Goal: Task Accomplishment & Management: Use online tool/utility

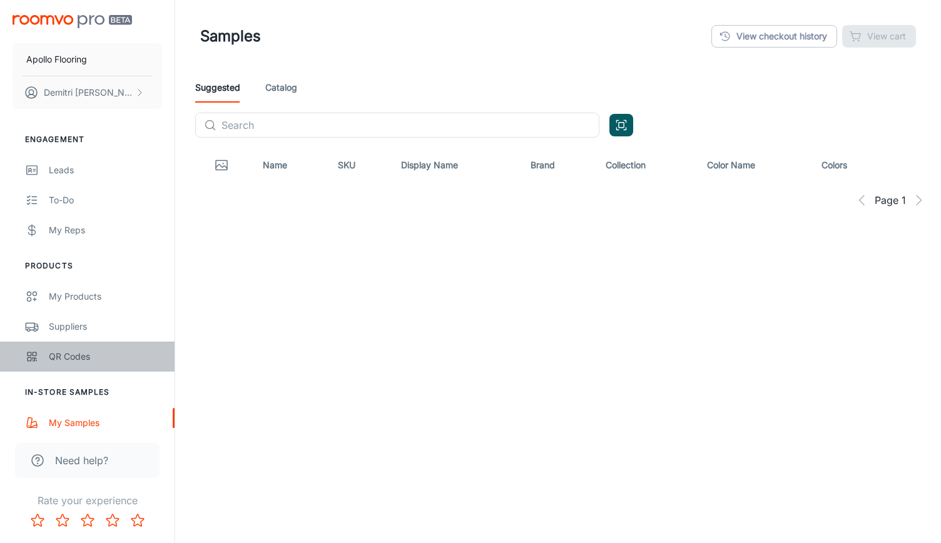
click at [52, 359] on div "QR Codes" at bounding box center [105, 357] width 113 height 14
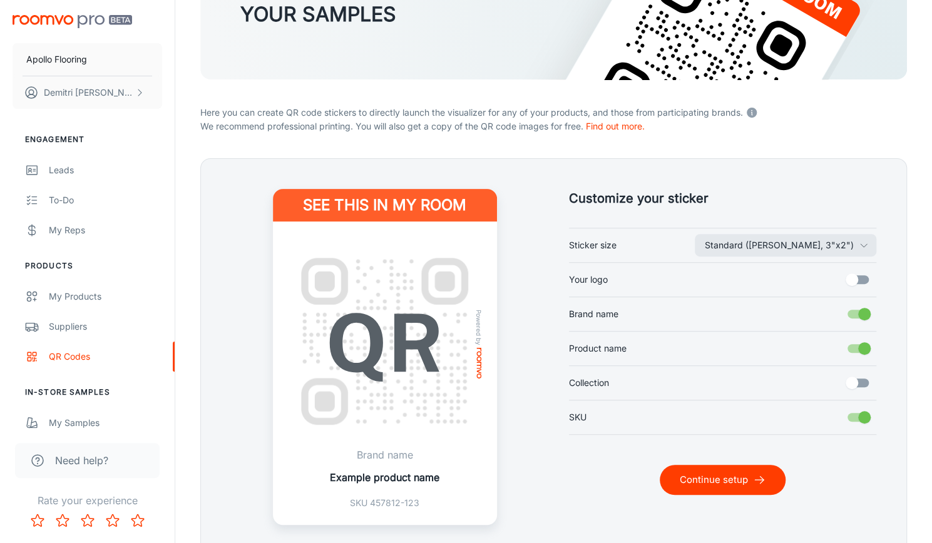
scroll to position [133, 0]
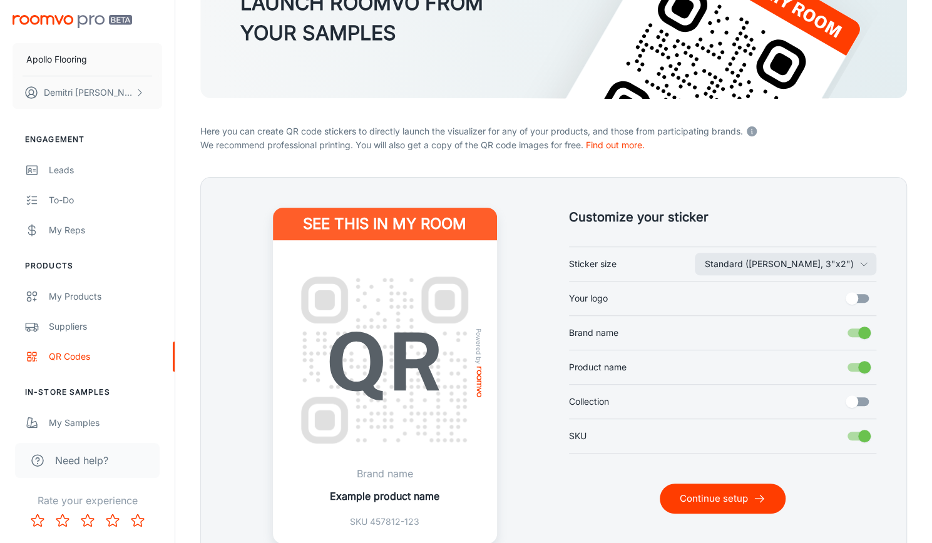
click at [393, 471] on p "Brand name" at bounding box center [385, 473] width 110 height 15
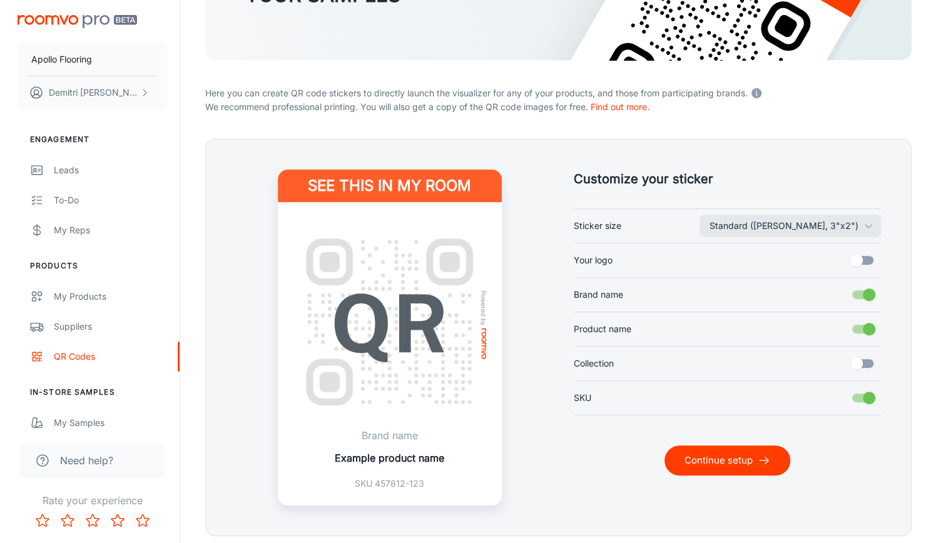
scroll to position [213, 0]
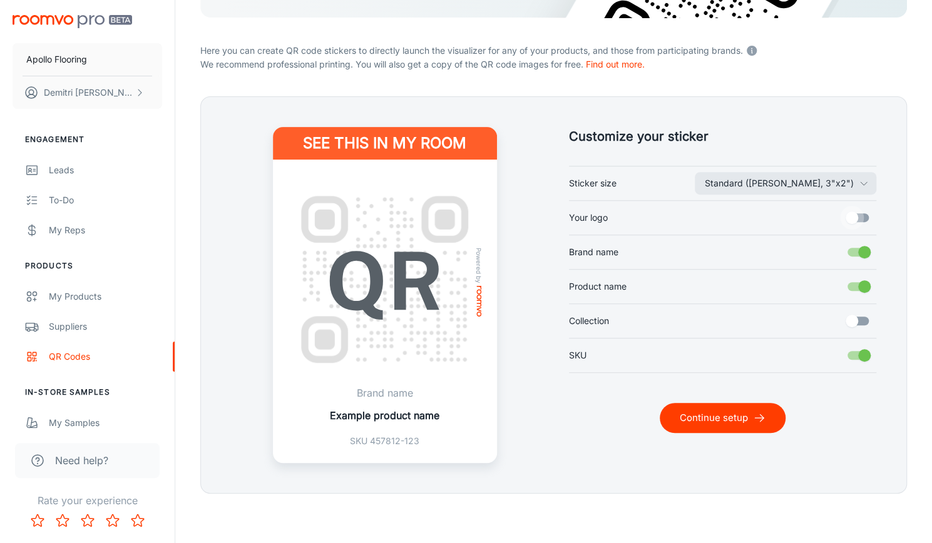
click at [858, 220] on input "Your logo" at bounding box center [851, 218] width 71 height 24
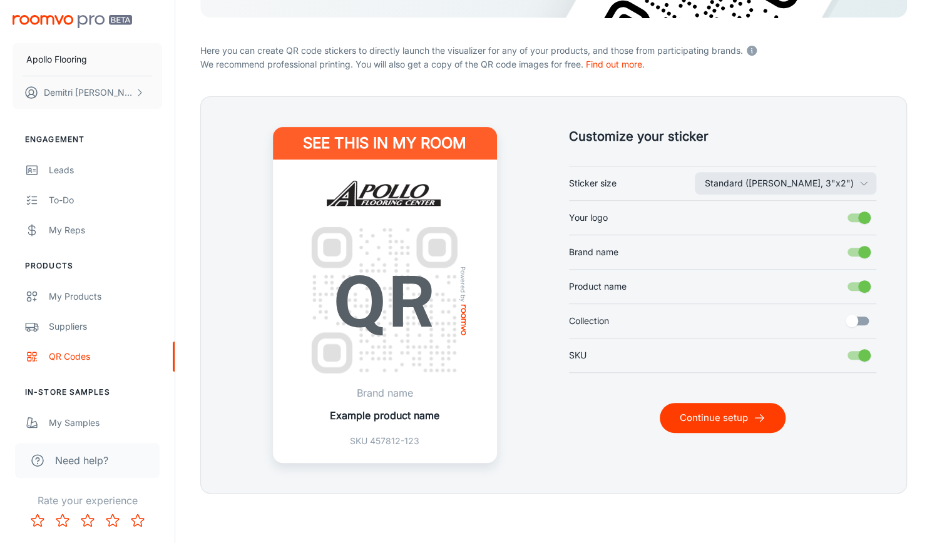
click at [864, 218] on input "Your logo" at bounding box center [864, 218] width 71 height 24
checkbox input "false"
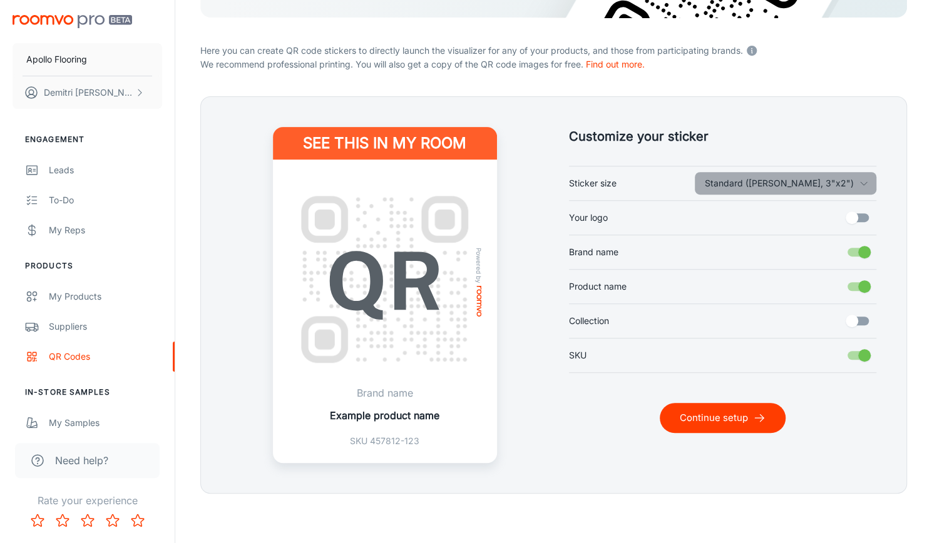
click at [867, 186] on icon "button" at bounding box center [864, 183] width 10 height 10
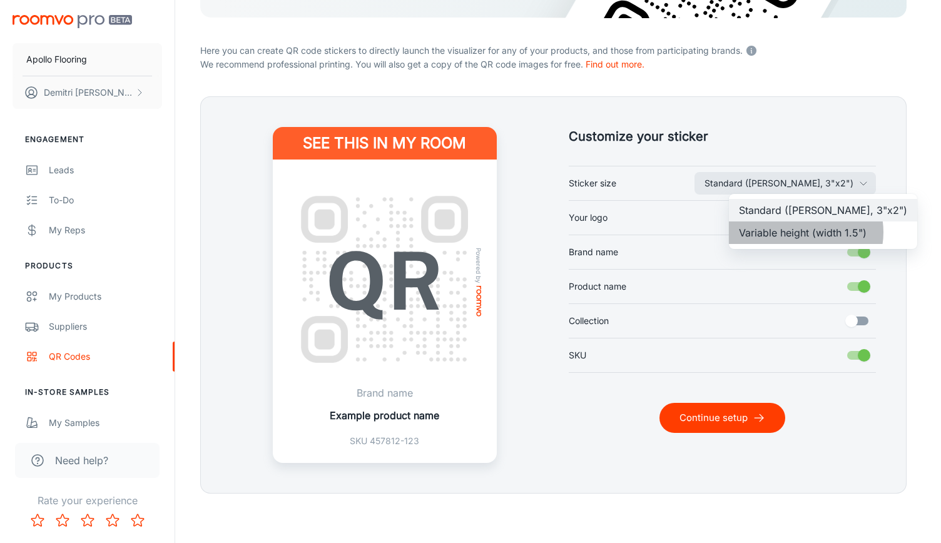
click at [806, 232] on li "Variable height (width 1.5")" at bounding box center [823, 233] width 188 height 23
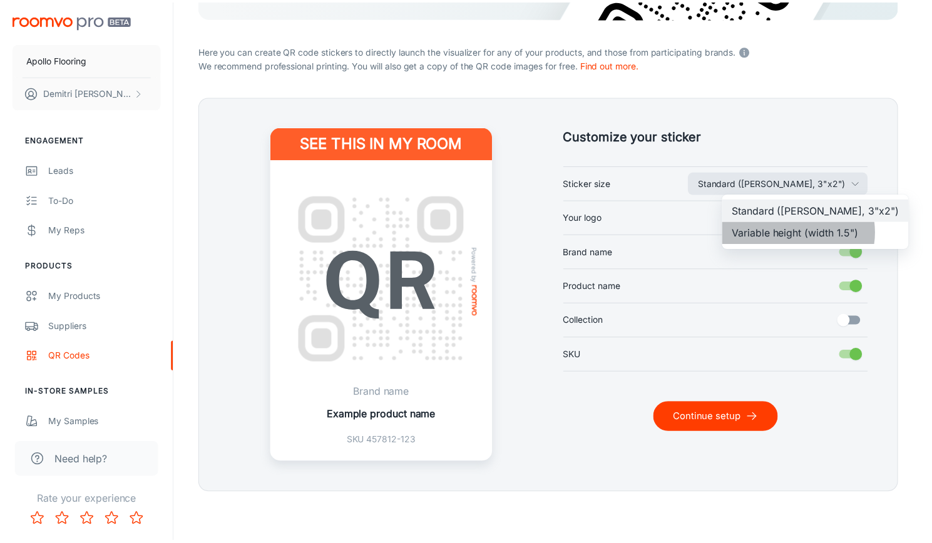
scroll to position [203, 0]
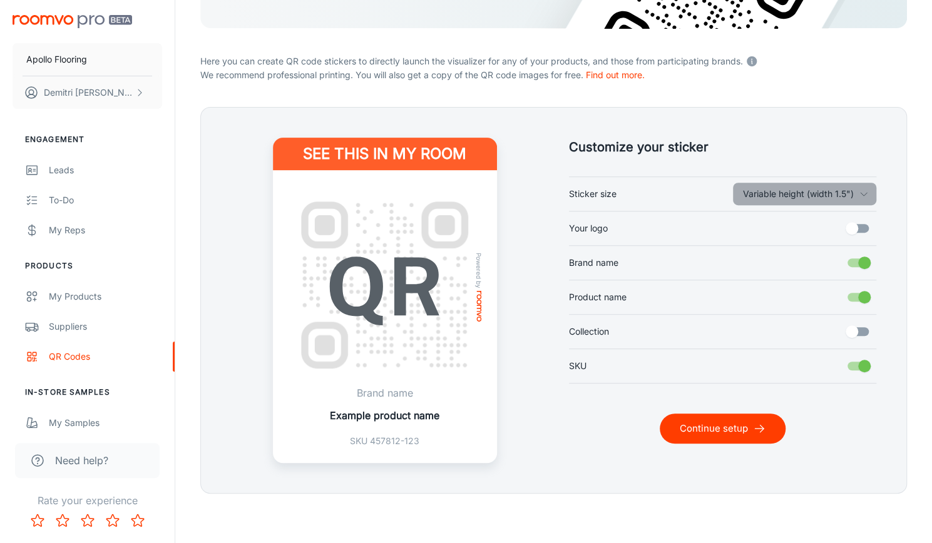
click at [864, 195] on icon "button" at bounding box center [864, 194] width 10 height 10
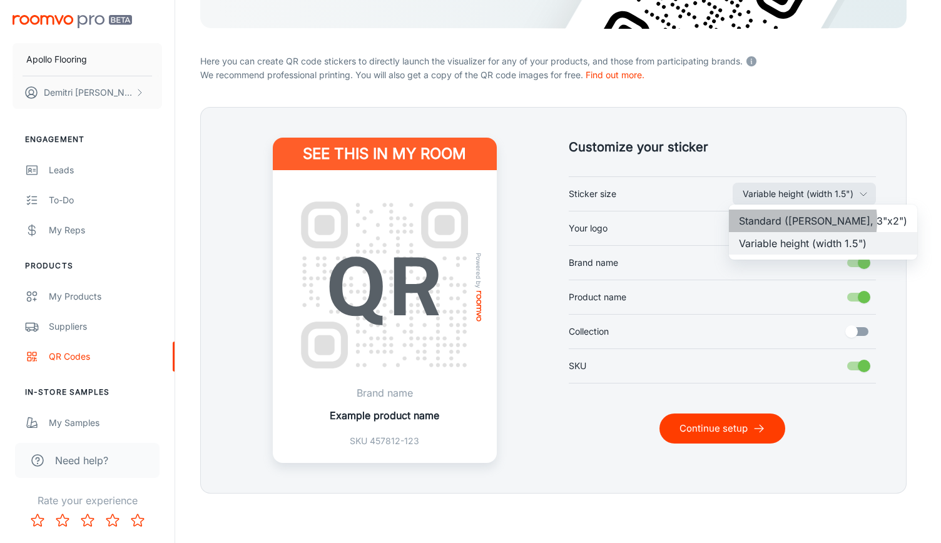
click at [791, 221] on li "Standard ([PERSON_NAME], 3"x2")" at bounding box center [823, 221] width 188 height 23
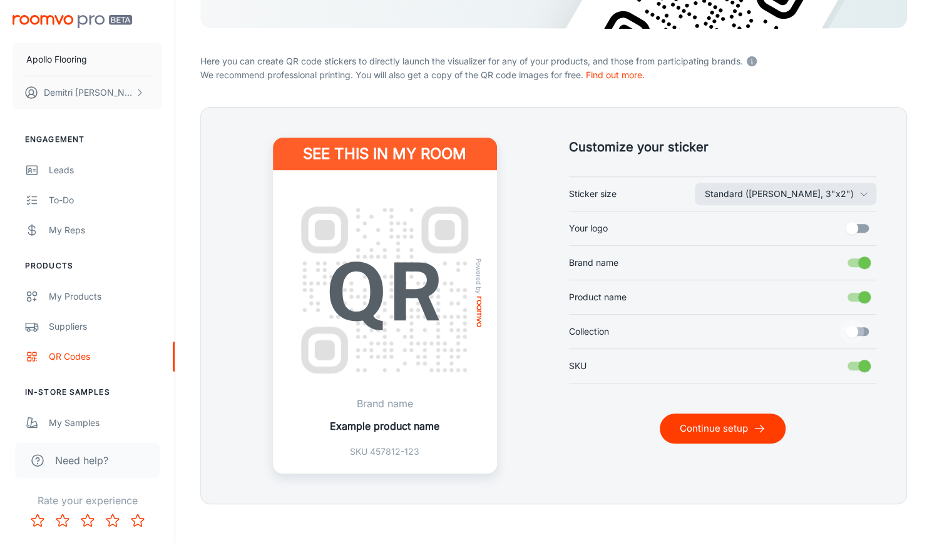
click at [859, 326] on input "Collection" at bounding box center [851, 332] width 71 height 24
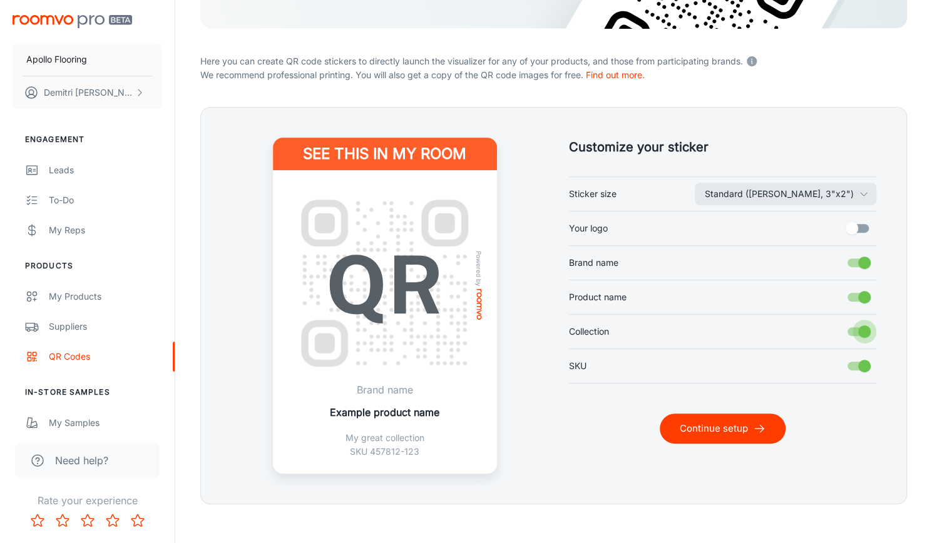
click at [864, 331] on input "Collection" at bounding box center [864, 332] width 71 height 24
checkbox input "false"
